Goal: Transaction & Acquisition: Subscribe to service/newsletter

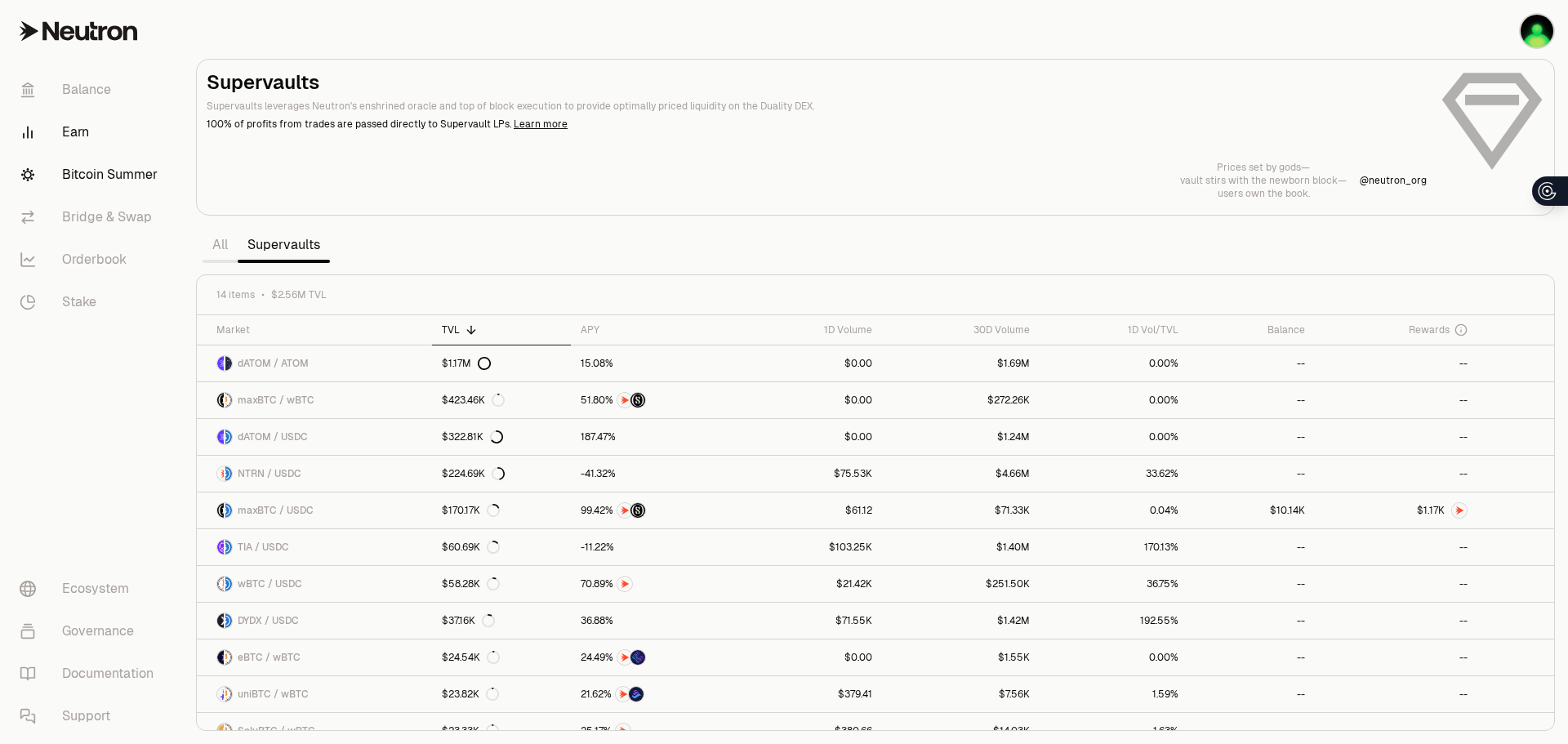
click at [90, 182] on link "Bitcoin Summer" at bounding box center [92, 175] width 170 height 43
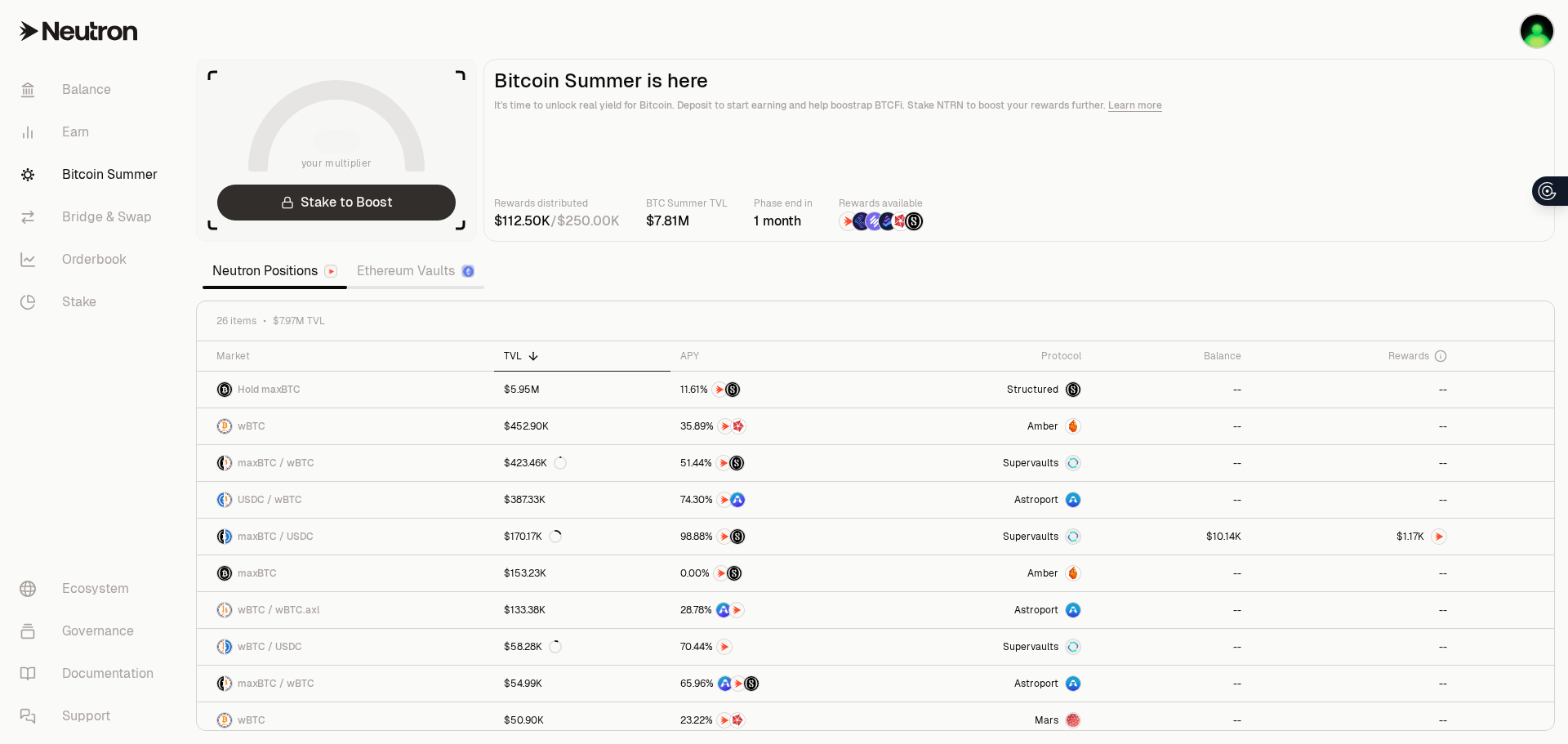
click at [351, 196] on link "Stake to Boost" at bounding box center [336, 202] width 239 height 36
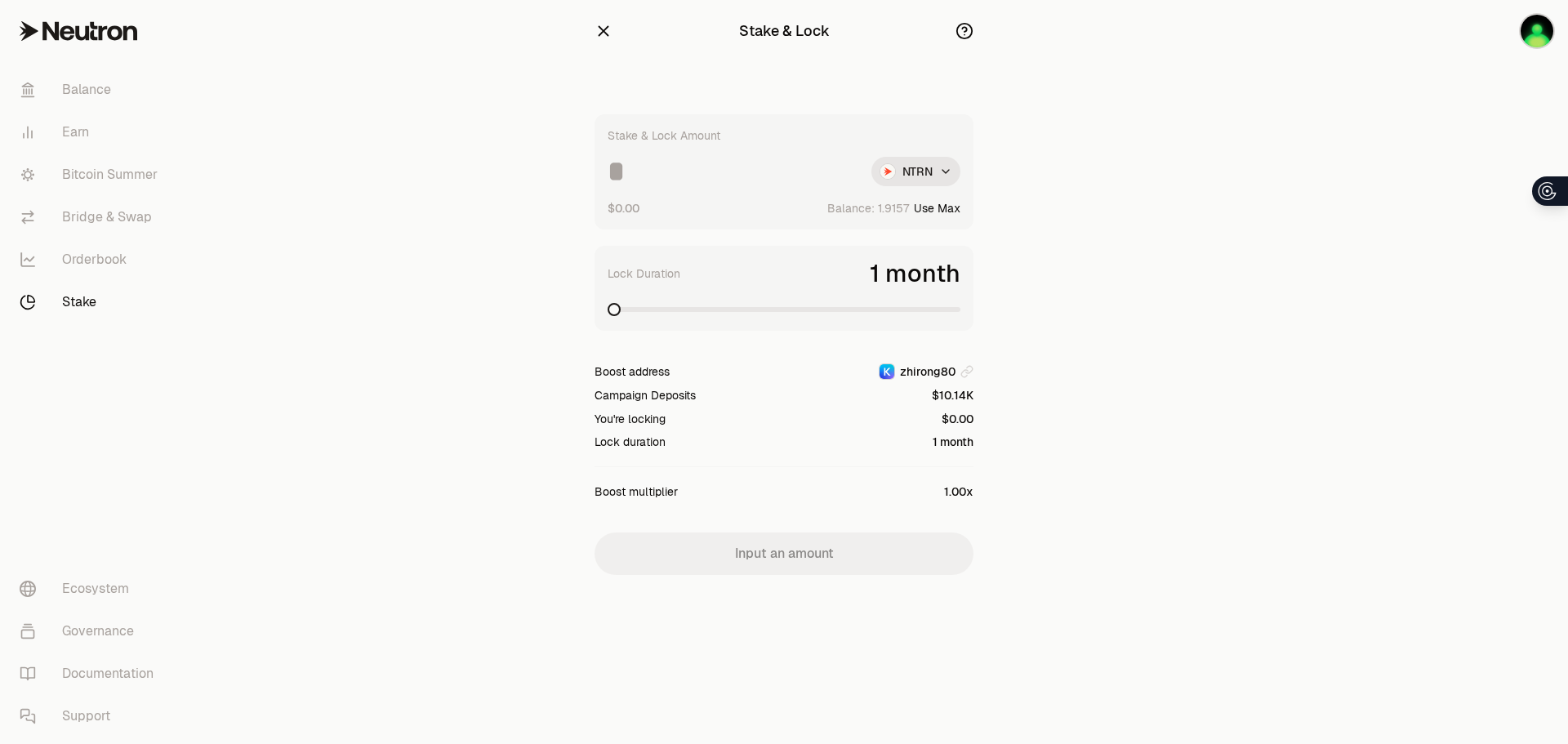
click at [935, 210] on button "Use Max" at bounding box center [937, 209] width 47 height 17
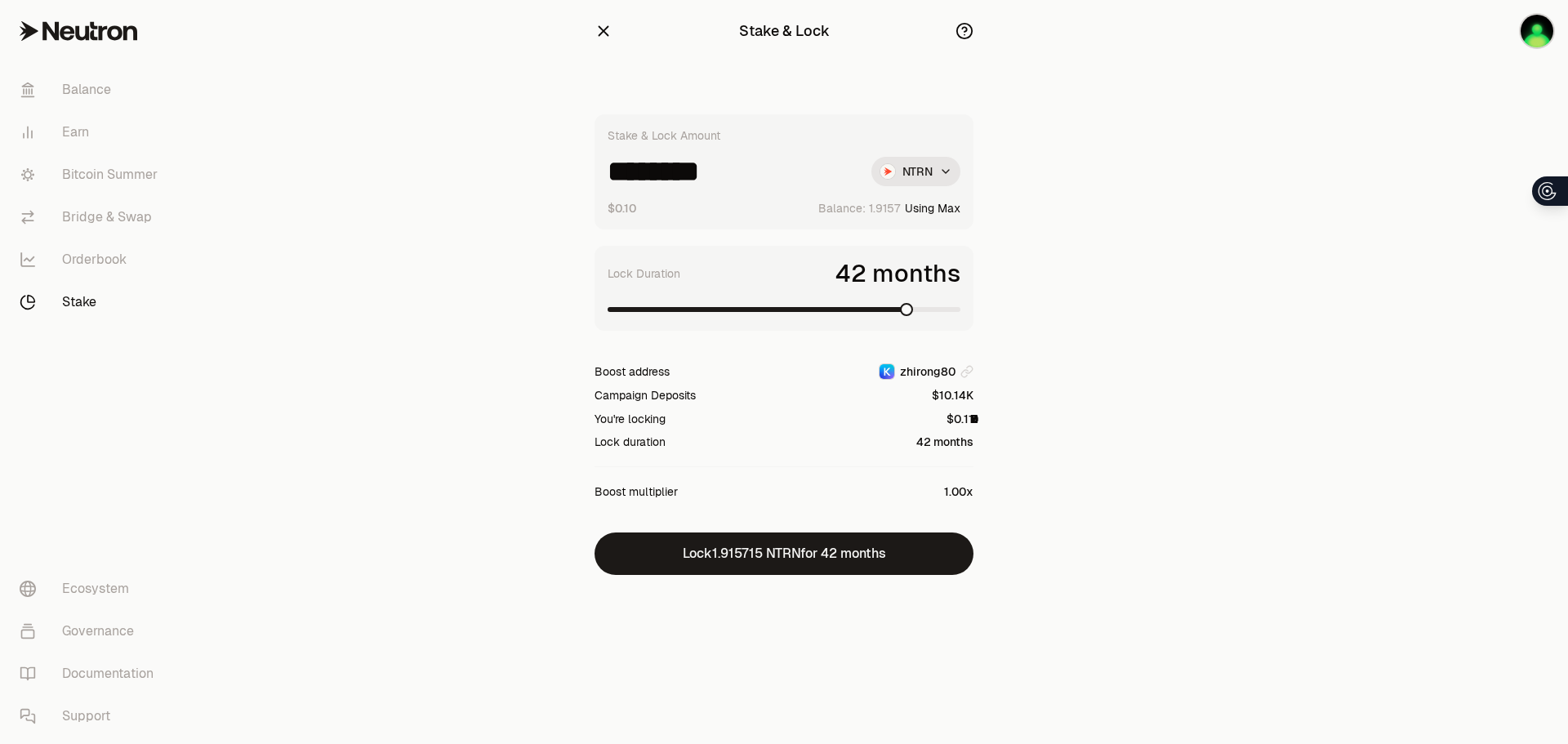
type input "********"
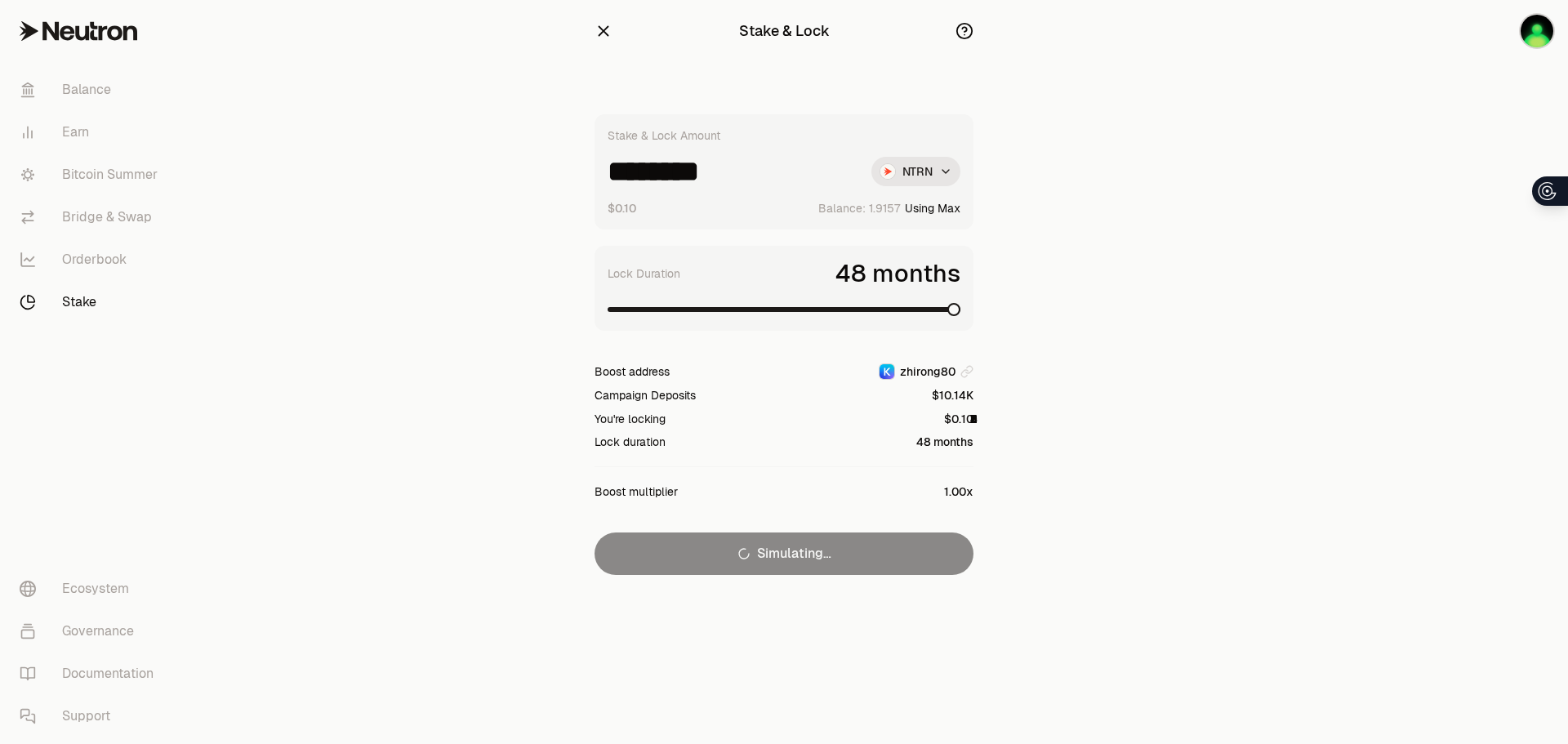
click at [960, 310] on span at bounding box center [954, 310] width 13 height 13
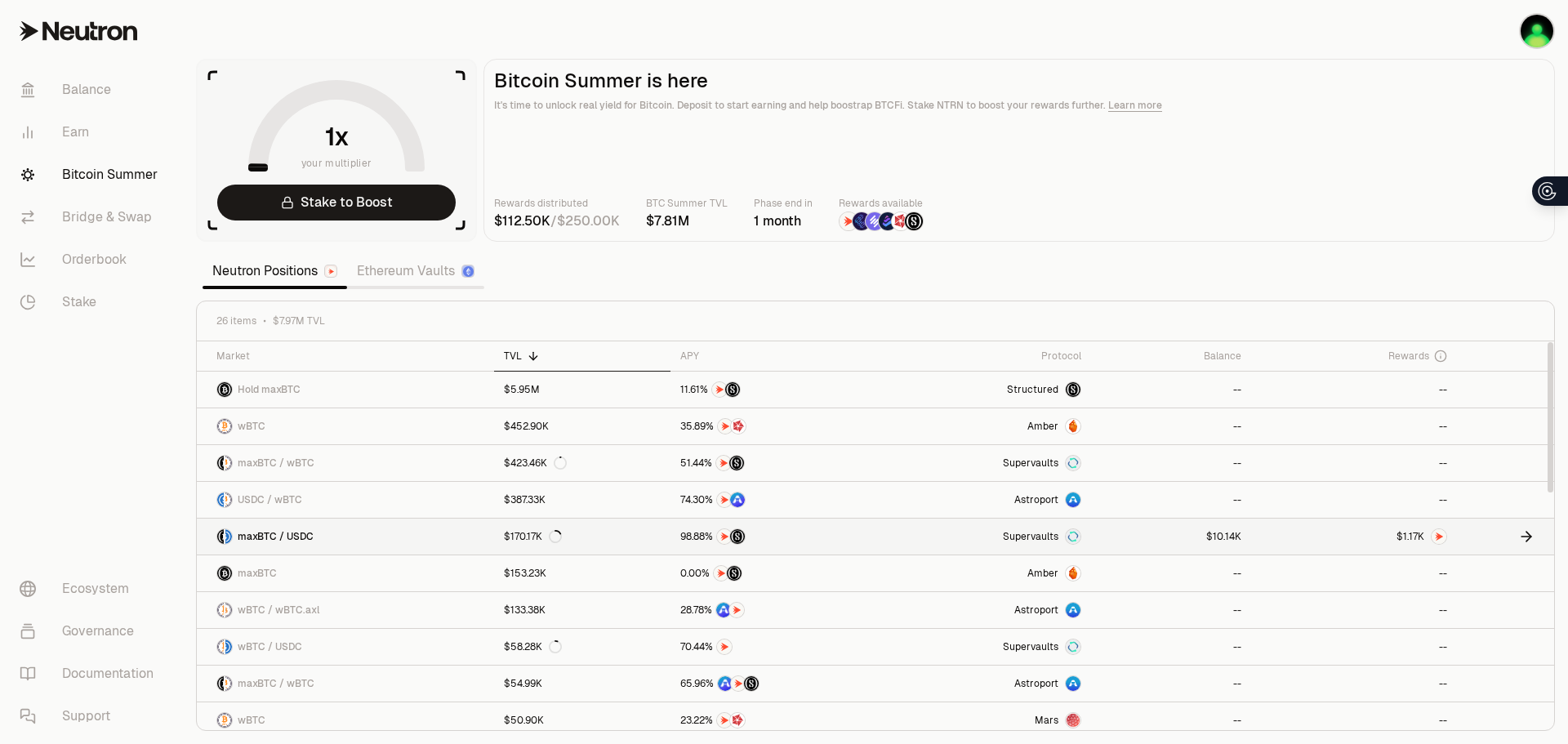
click at [1419, 540] on span "K" at bounding box center [1421, 537] width 7 height 10
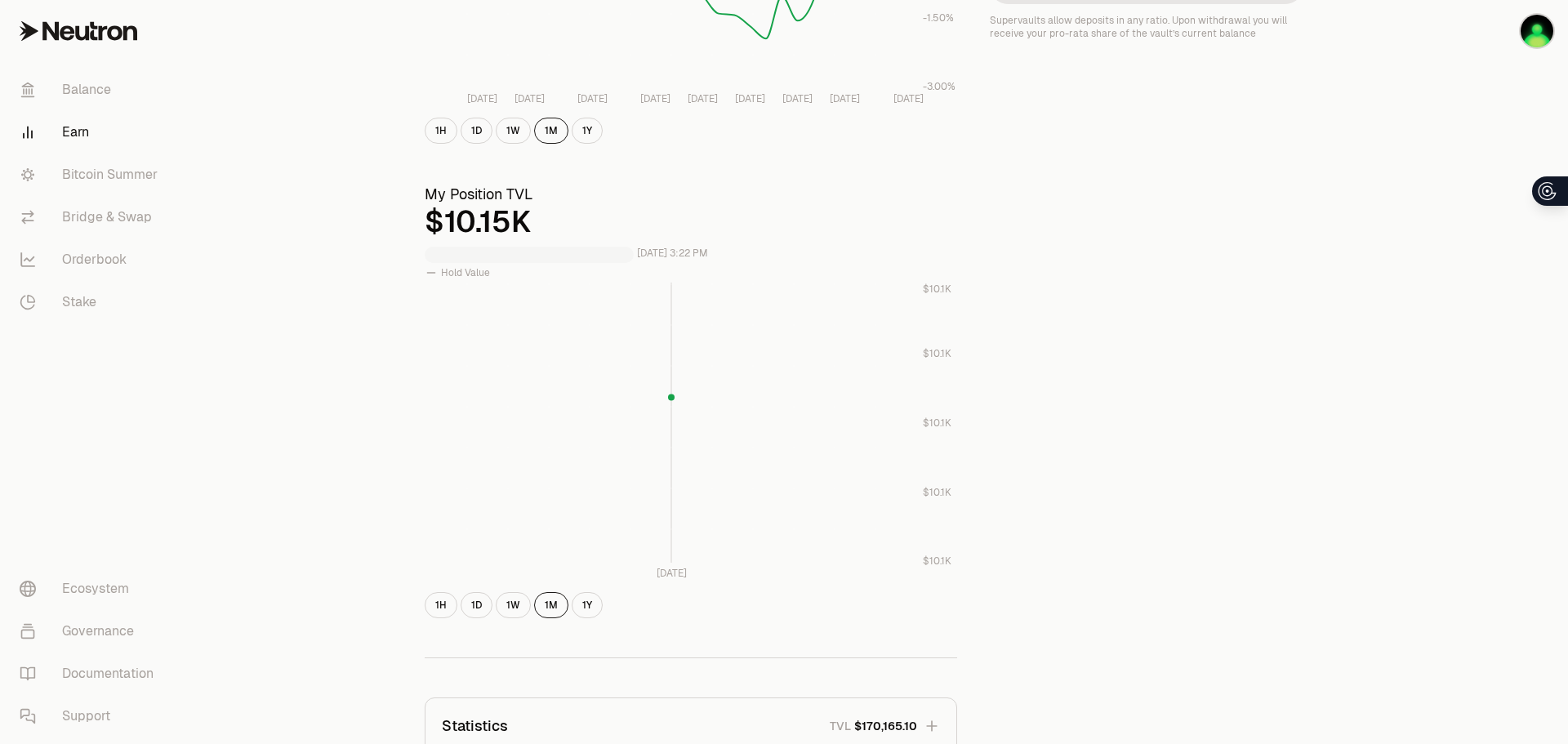
scroll to position [82, 0]
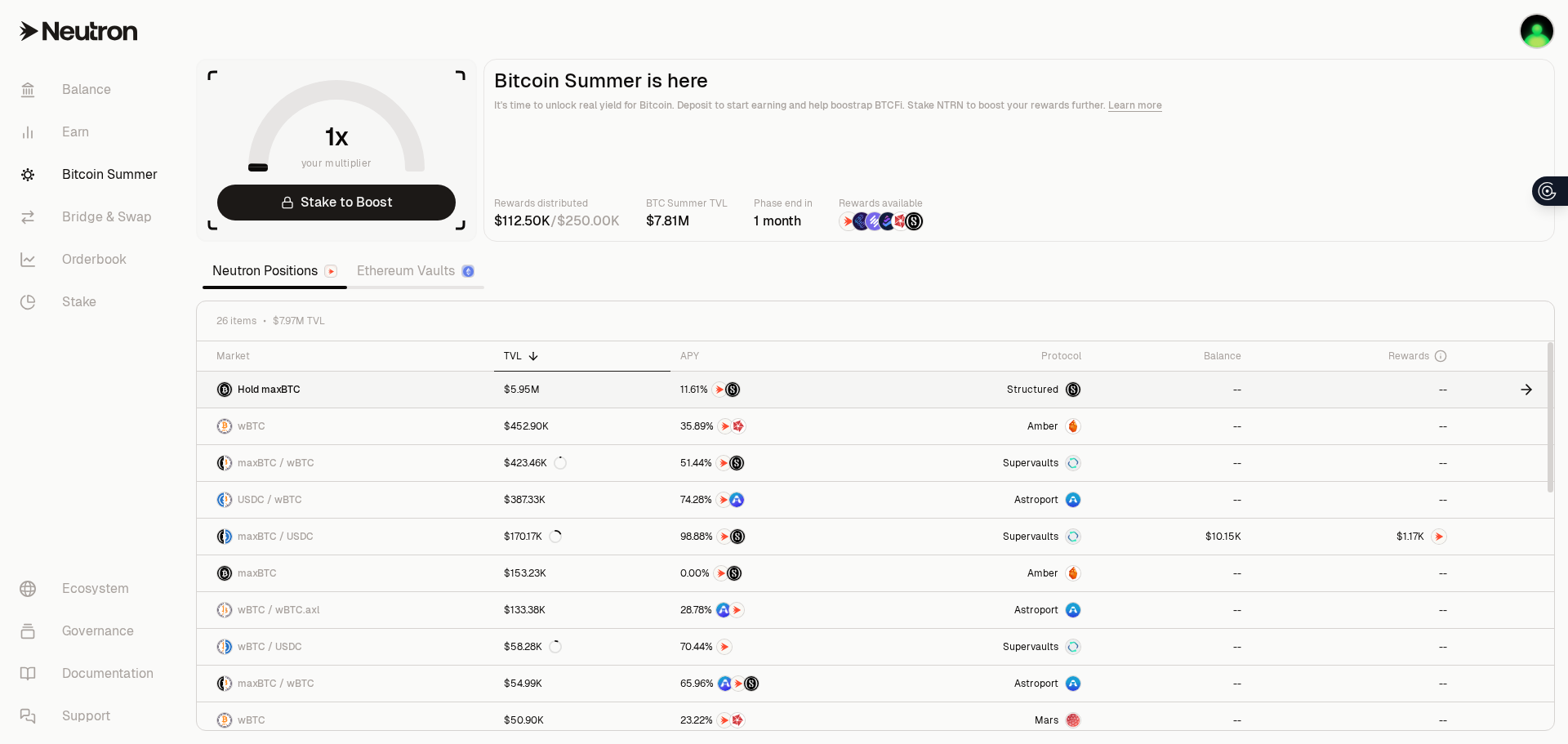
click at [525, 394] on div "$5.95M" at bounding box center [522, 390] width 36 height 13
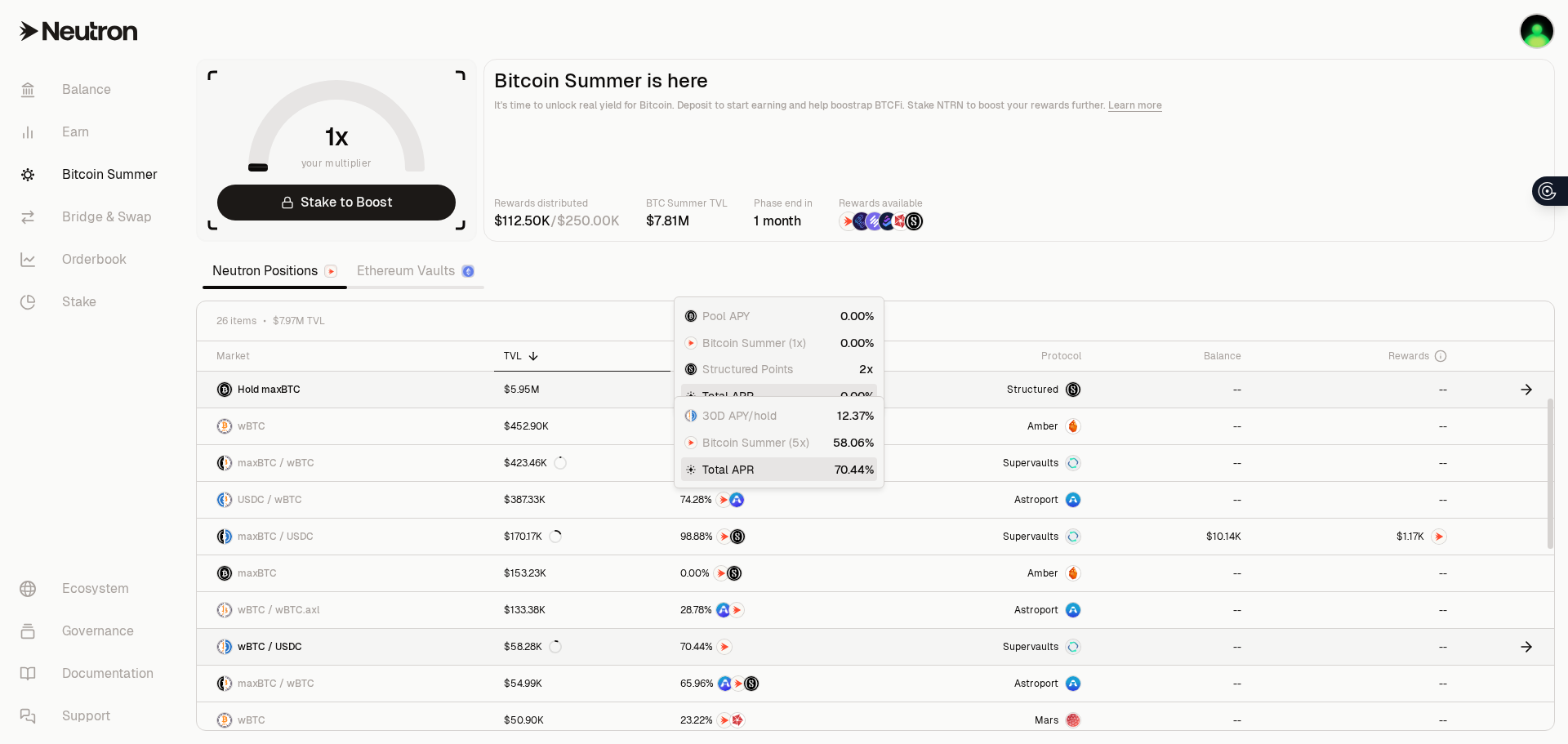
scroll to position [326, 0]
